Goal: Transaction & Acquisition: Obtain resource

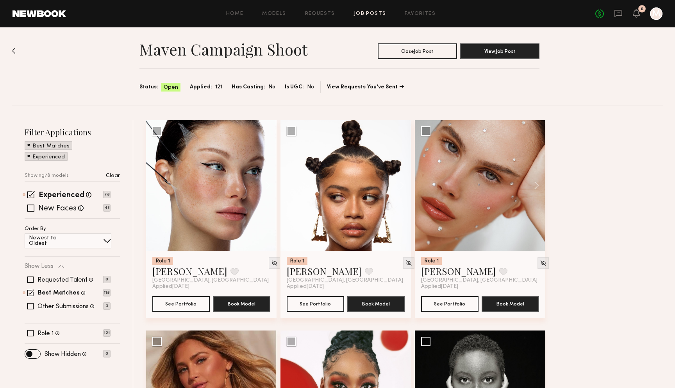
scroll to position [5, 0]
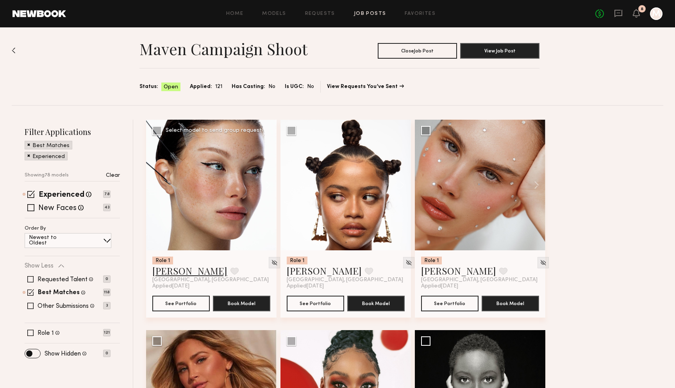
click at [175, 270] on link "Marina F." at bounding box center [189, 270] width 75 height 13
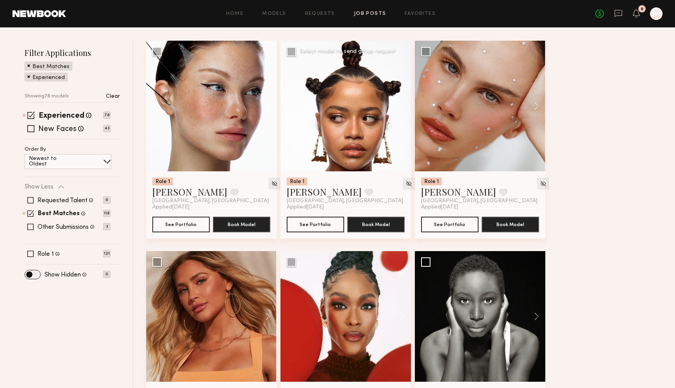
scroll to position [83, 0]
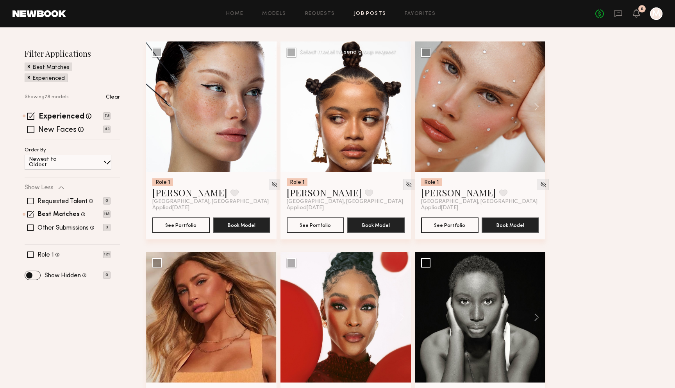
click at [326, 156] on div at bounding box center [346, 106] width 130 height 130
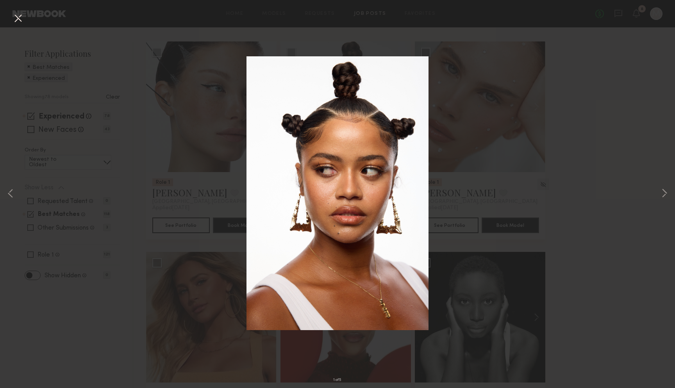
click at [657, 190] on div "1 of 5" at bounding box center [337, 194] width 675 height 388
click at [663, 192] on button at bounding box center [664, 194] width 9 height 310
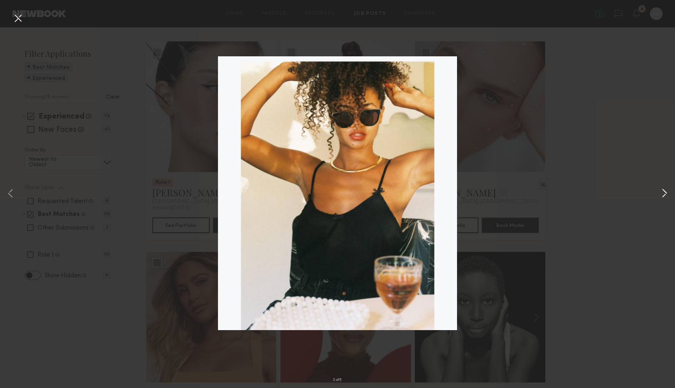
click at [663, 192] on button at bounding box center [664, 194] width 9 height 310
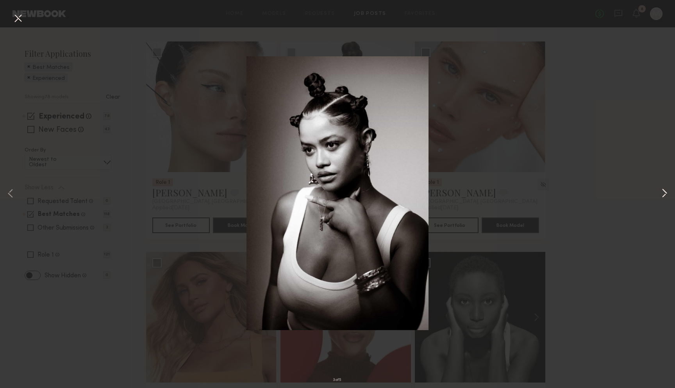
click at [663, 193] on button at bounding box center [664, 194] width 9 height 310
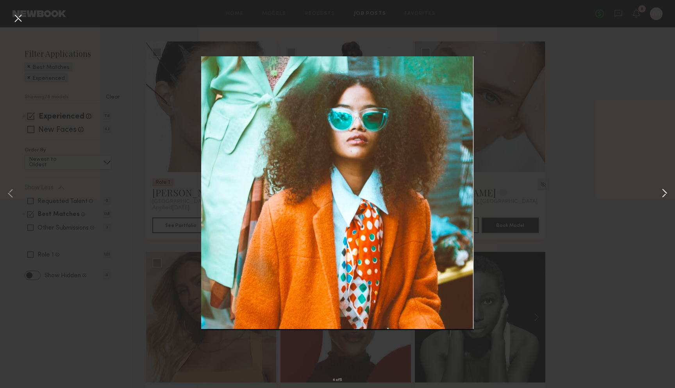
click at [663, 193] on button at bounding box center [664, 194] width 9 height 310
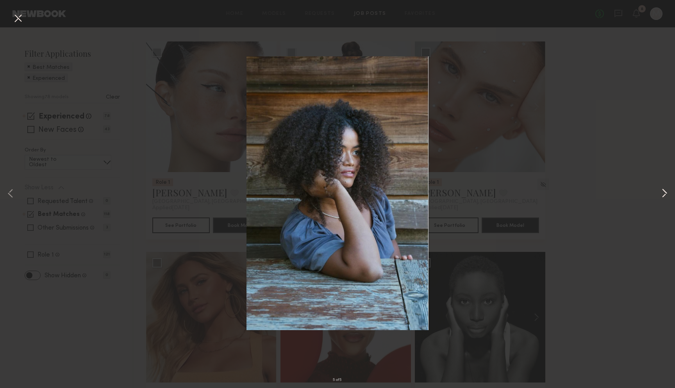
click at [663, 193] on button at bounding box center [664, 194] width 9 height 310
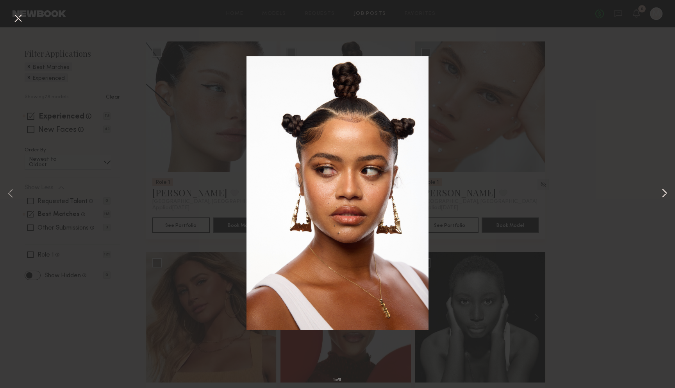
click at [663, 193] on button at bounding box center [664, 194] width 9 height 310
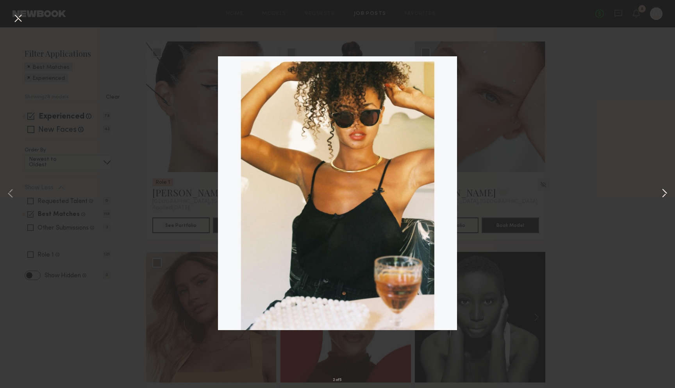
click at [663, 193] on button at bounding box center [664, 194] width 9 height 310
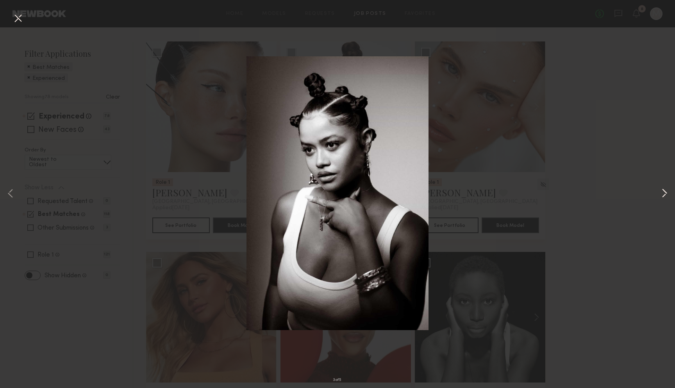
click at [663, 193] on button at bounding box center [664, 194] width 9 height 310
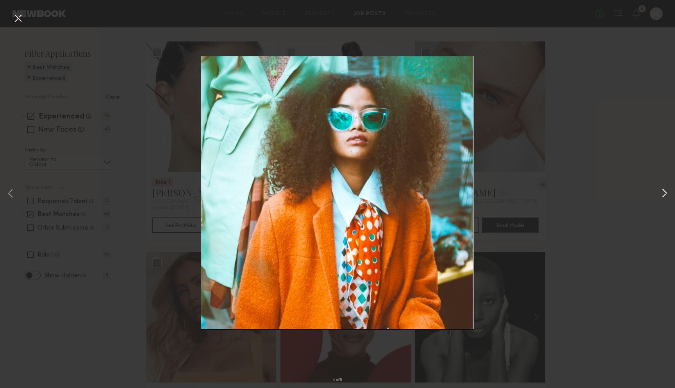
click at [663, 193] on button at bounding box center [664, 194] width 9 height 310
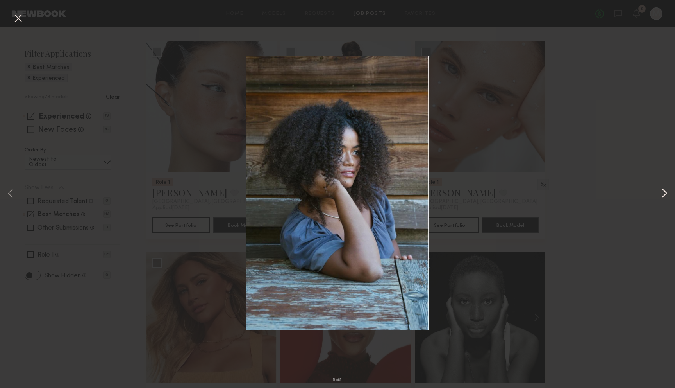
click at [663, 193] on button at bounding box center [664, 194] width 9 height 310
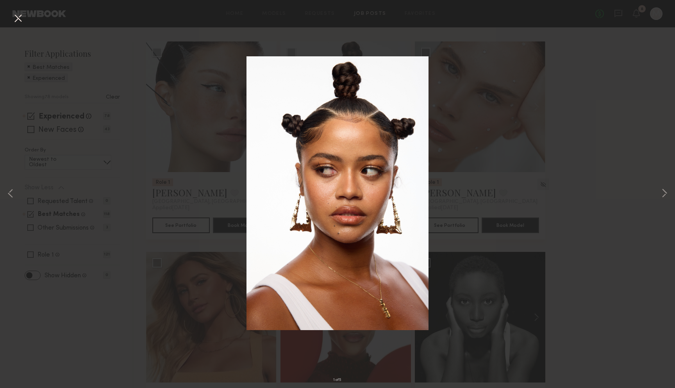
click at [570, 186] on div "1 of 5" at bounding box center [337, 194] width 675 height 388
click at [16, 18] on button at bounding box center [18, 19] width 13 height 14
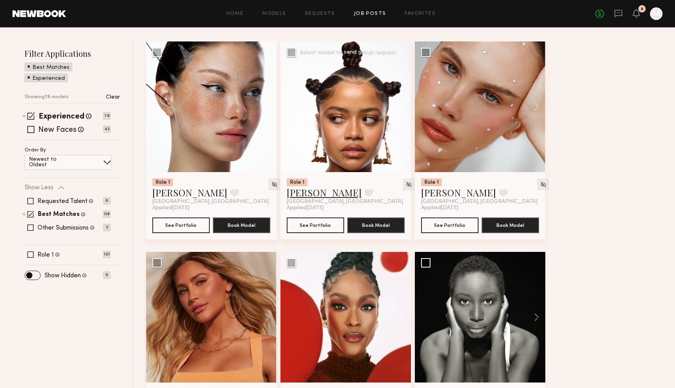
click at [306, 192] on link "Vanessa F." at bounding box center [324, 192] width 75 height 13
click at [457, 154] on div at bounding box center [480, 106] width 130 height 130
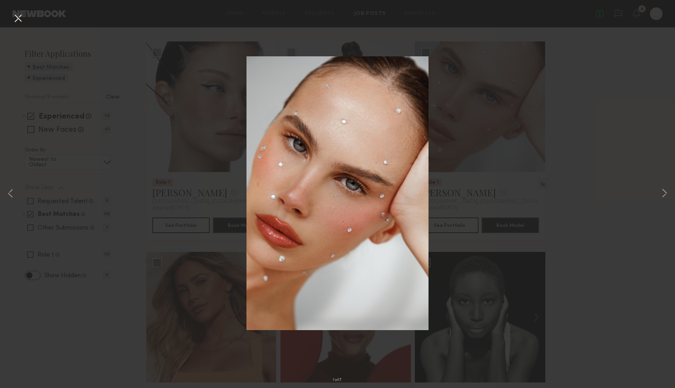
click at [633, 123] on div "1 of 7" at bounding box center [337, 194] width 675 height 388
click at [14, 13] on button at bounding box center [18, 19] width 13 height 14
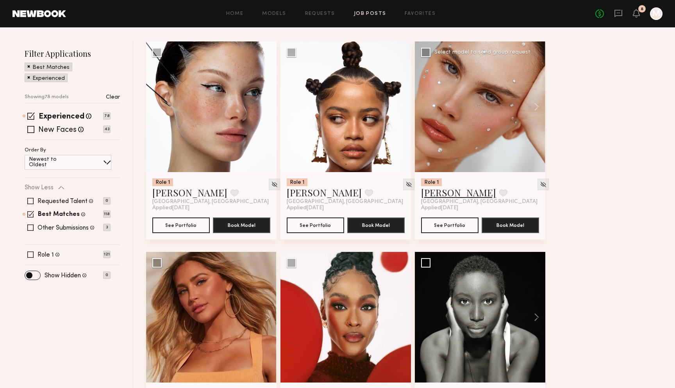
click at [434, 191] on link "[PERSON_NAME]" at bounding box center [458, 192] width 75 height 13
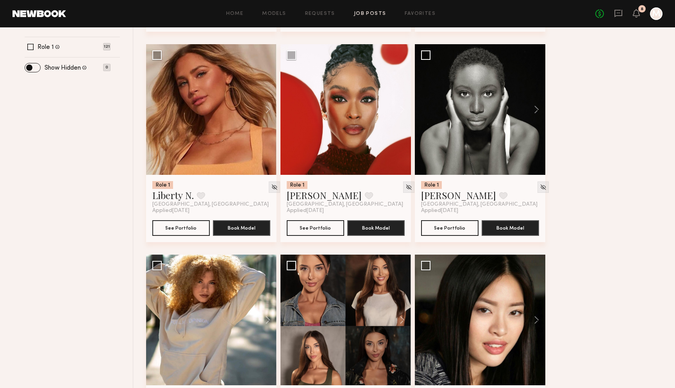
scroll to position [290, 0]
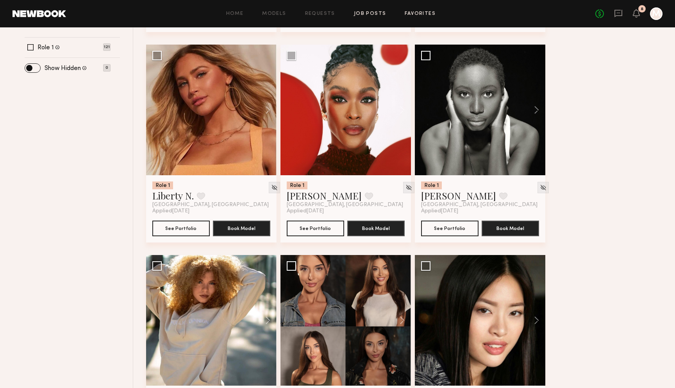
click at [424, 14] on link "Favorites" at bounding box center [420, 13] width 31 height 5
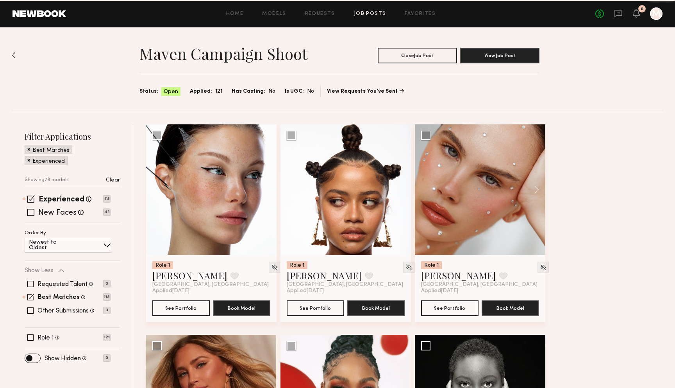
scroll to position [290, 0]
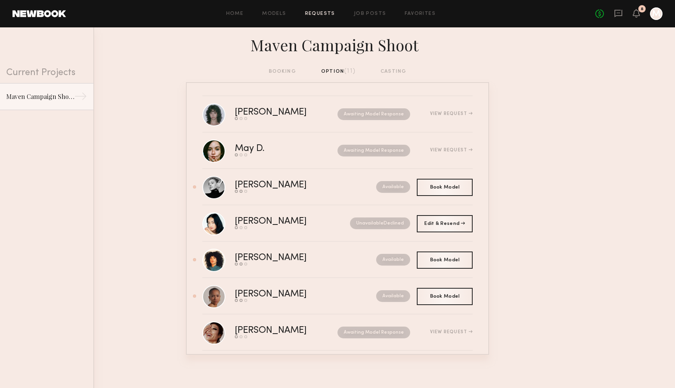
click at [365, 17] on div "Home Models Requests Job Posts Favorites Sign Out No fees up to $5,000 8 M" at bounding box center [364, 13] width 597 height 13
click at [368, 13] on link "Job Posts" at bounding box center [370, 13] width 32 height 5
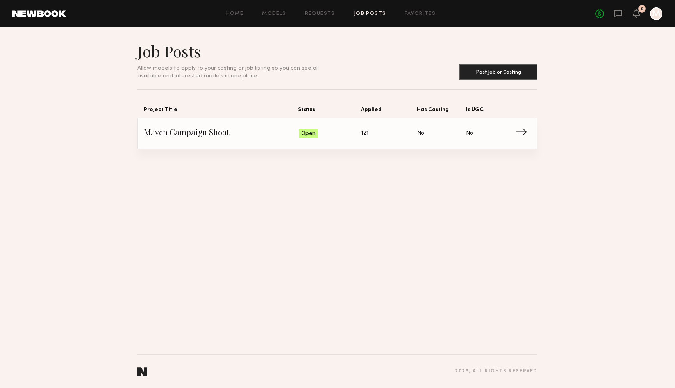
click at [526, 134] on span "→" at bounding box center [524, 133] width 16 height 12
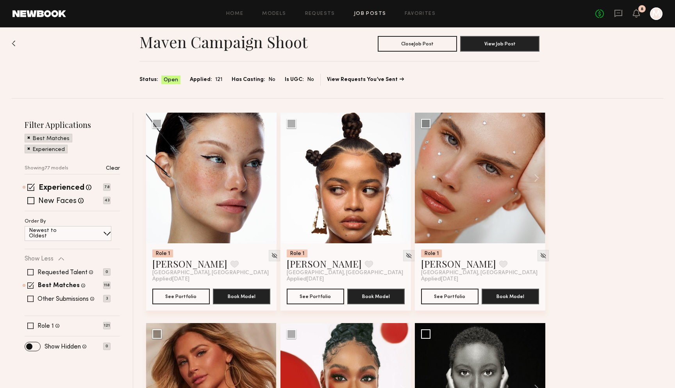
scroll to position [12, 0]
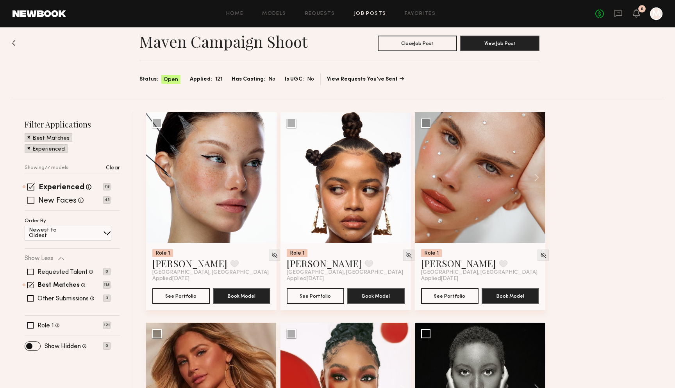
click at [29, 201] on span at bounding box center [30, 200] width 7 height 7
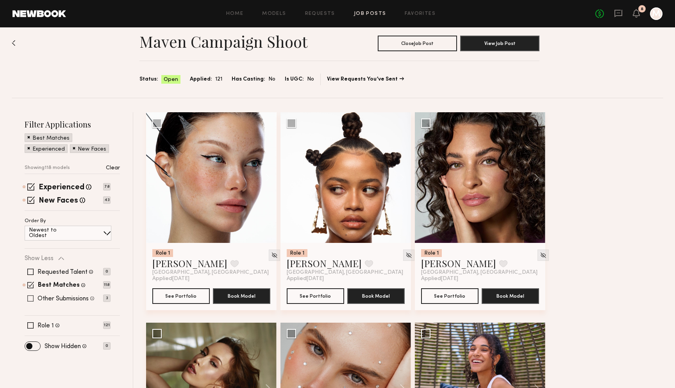
click at [30, 299] on span at bounding box center [30, 298] width 6 height 6
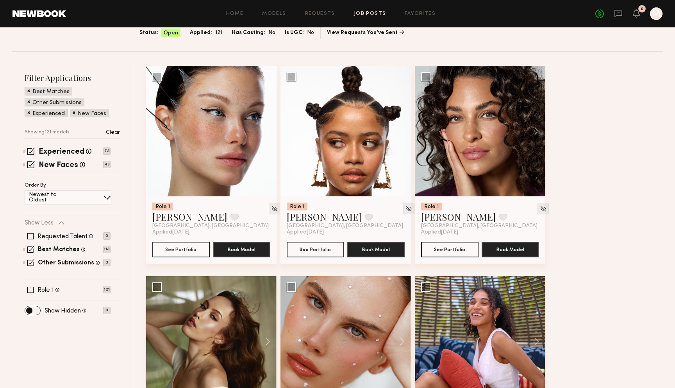
scroll to position [61, 0]
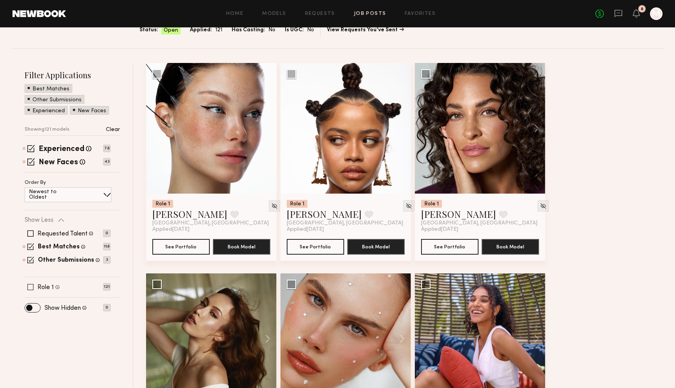
click at [31, 288] on span at bounding box center [30, 287] width 6 height 6
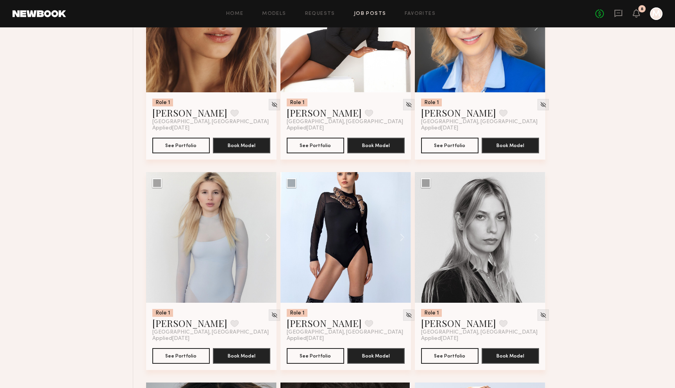
scroll to position [1636, 0]
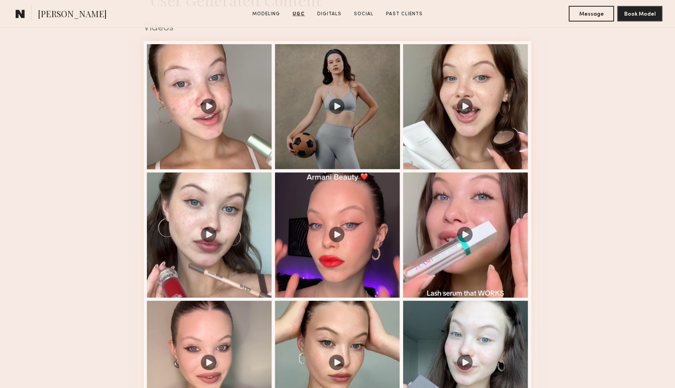
scroll to position [808, 0]
click at [229, 89] on div at bounding box center [209, 105] width 125 height 125
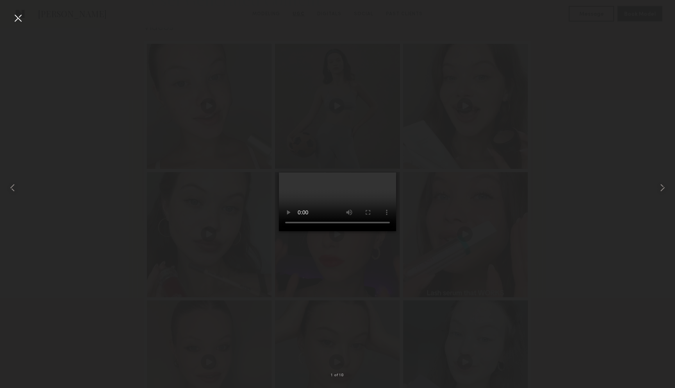
click at [20, 19] on div at bounding box center [18, 18] width 13 height 13
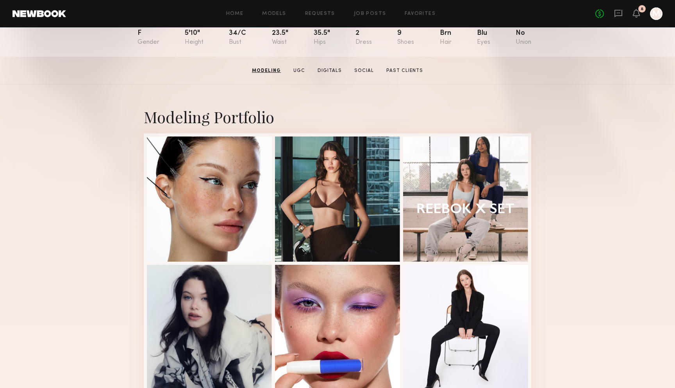
scroll to position [0, 0]
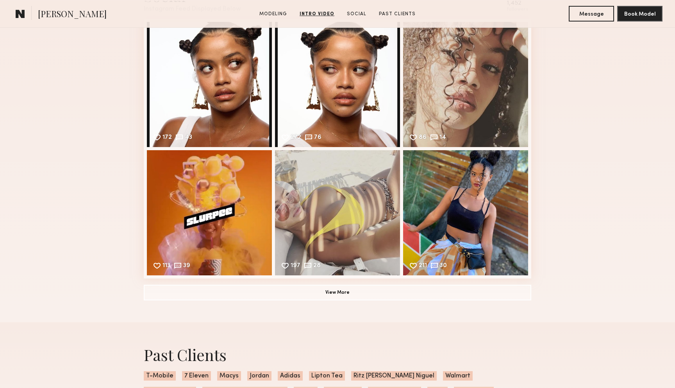
scroll to position [1004, 0]
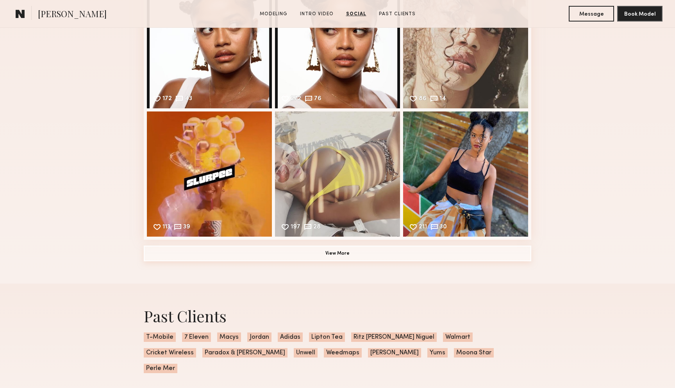
click at [349, 257] on button "View More" at bounding box center [338, 253] width 388 height 16
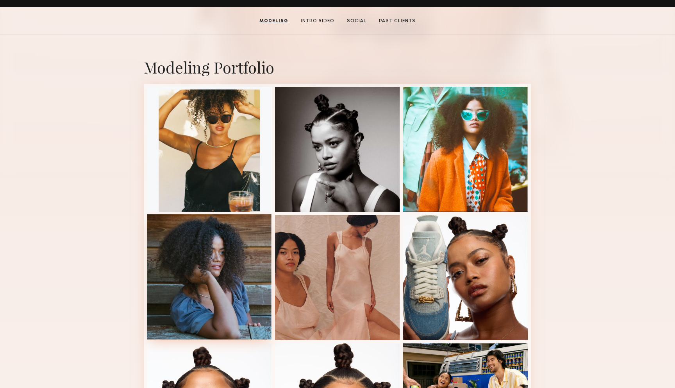
scroll to position [0, 0]
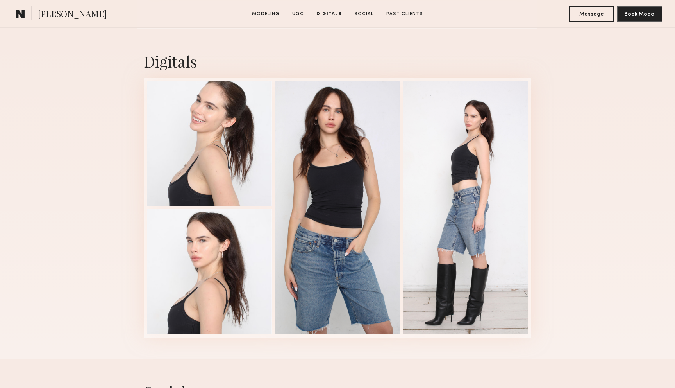
scroll to position [984, 0]
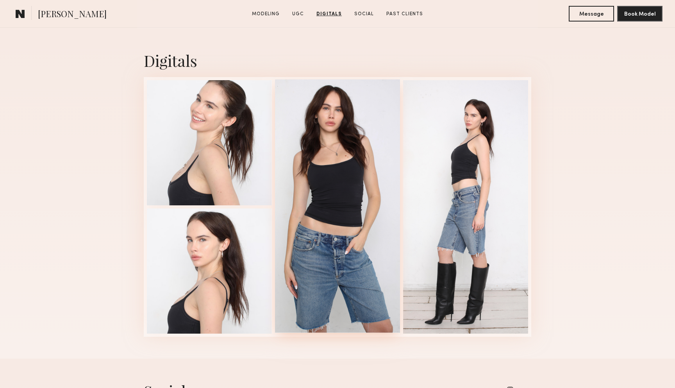
click at [306, 177] on div at bounding box center [337, 205] width 125 height 253
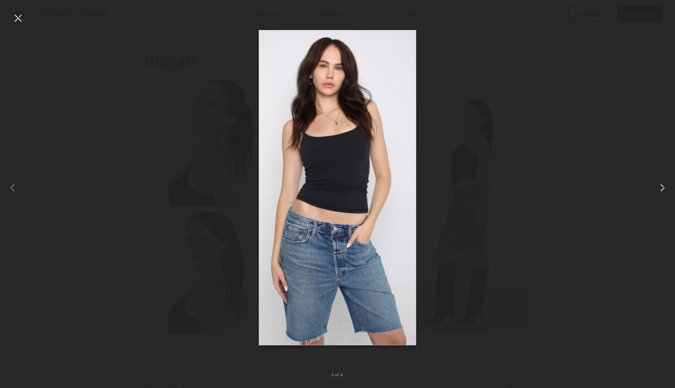
click at [651, 187] on div at bounding box center [661, 188] width 27 height 350
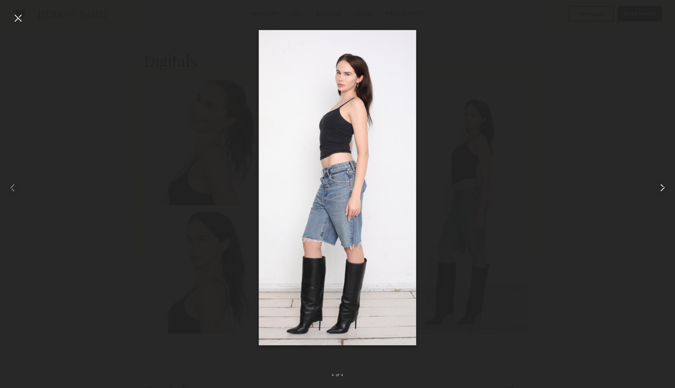
click at [651, 187] on div at bounding box center [661, 188] width 27 height 350
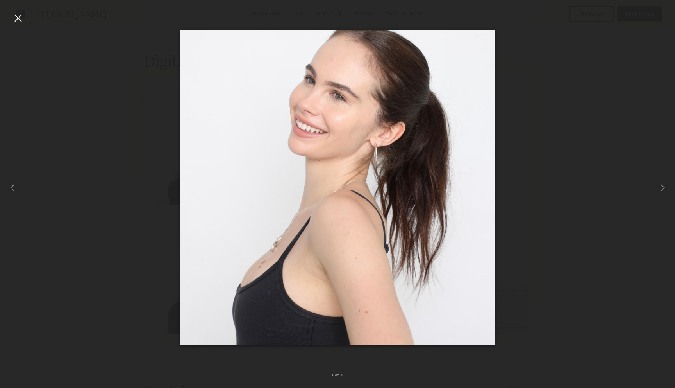
click at [17, 22] on div at bounding box center [18, 18] width 13 height 13
